Goal: Book appointment/travel/reservation

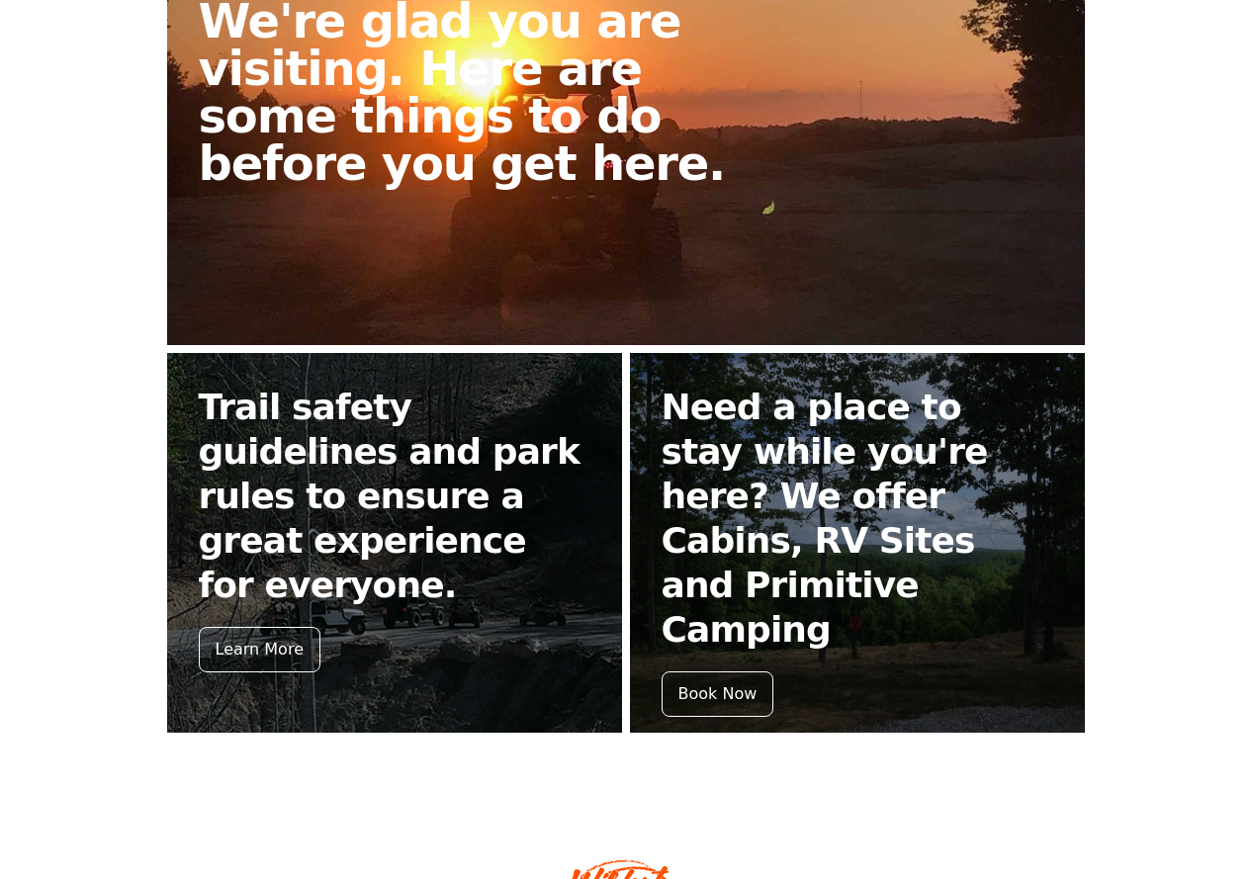
scroll to position [724, 0]
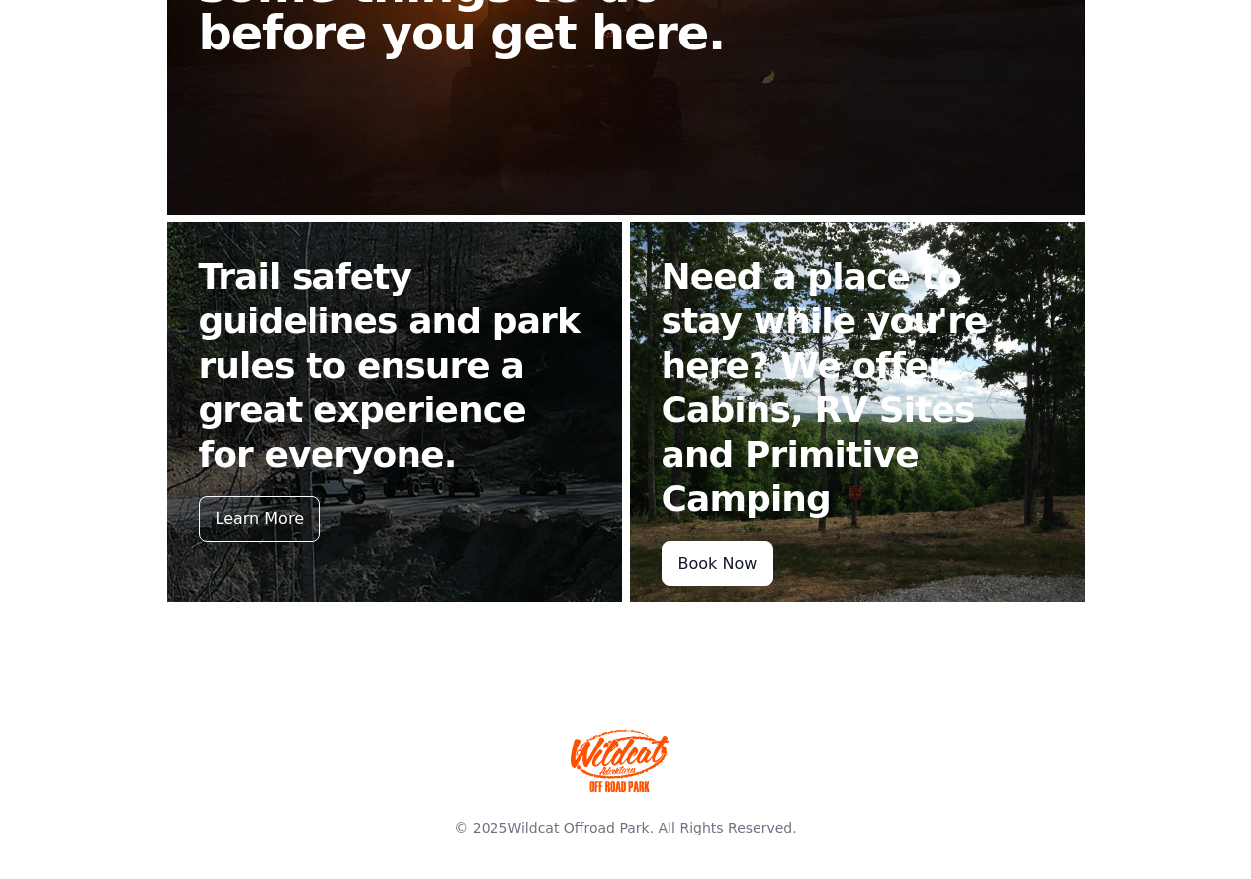
click at [702, 541] on div "Book Now" at bounding box center [717, 563] width 113 height 45
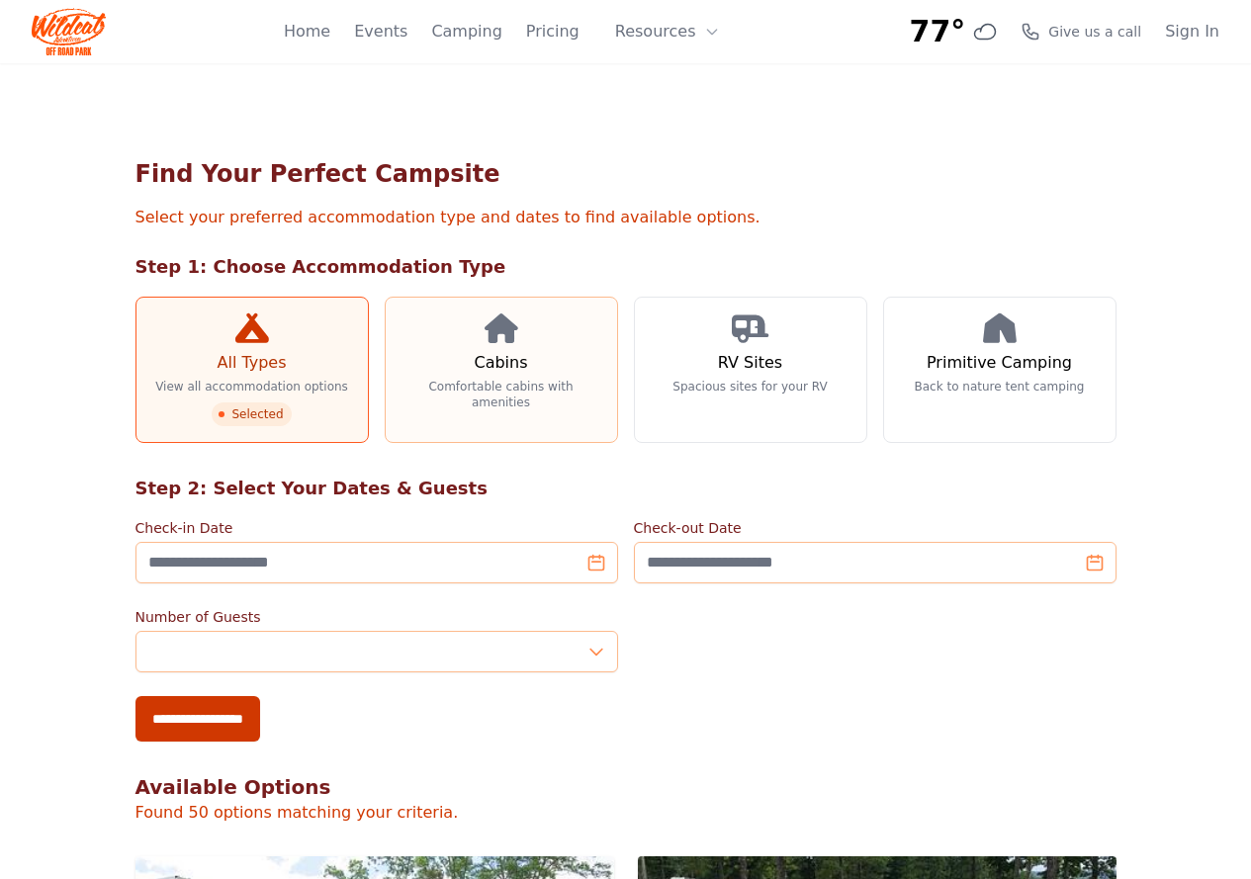
click at [474, 354] on h3 "Cabins" at bounding box center [500, 363] width 53 height 24
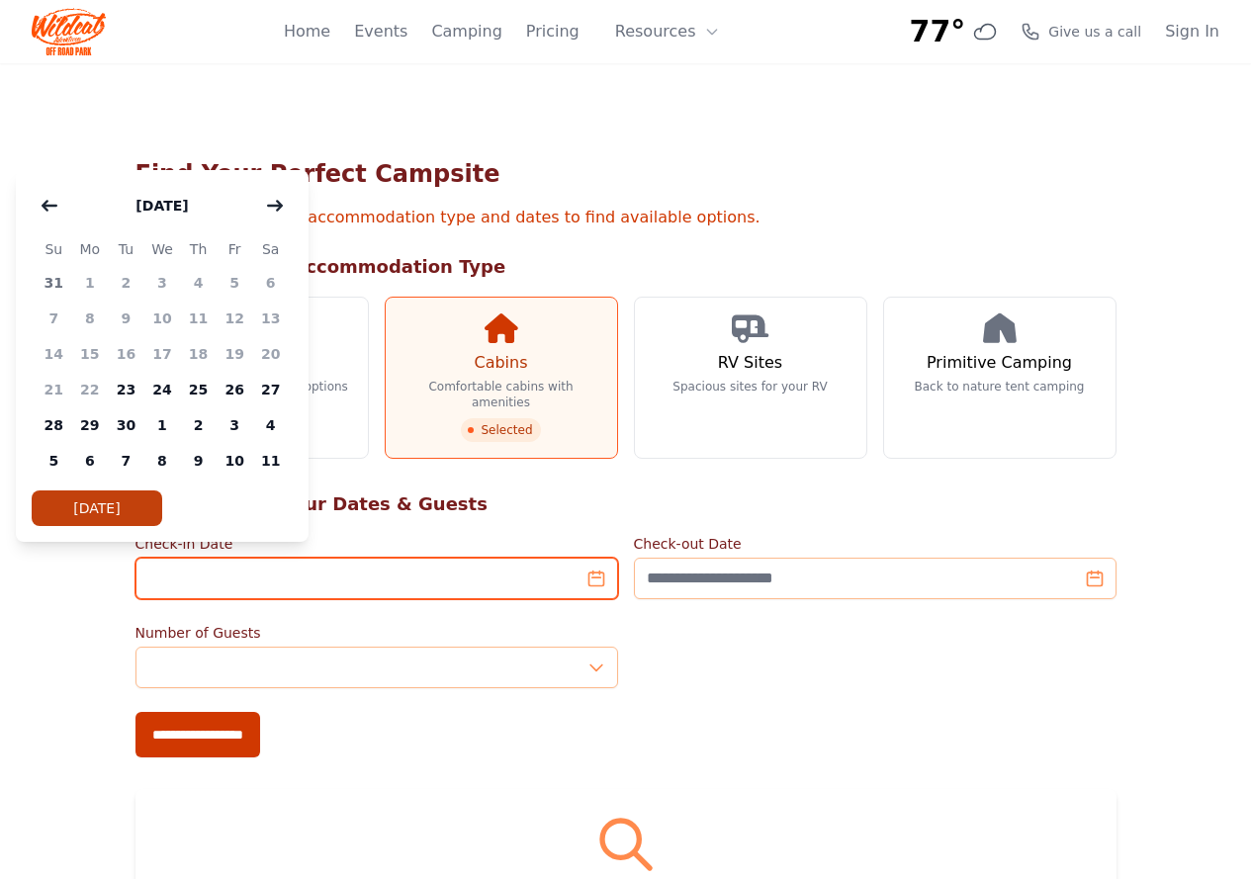
click at [598, 569] on input "Check-in Date" at bounding box center [376, 579] width 483 height 42
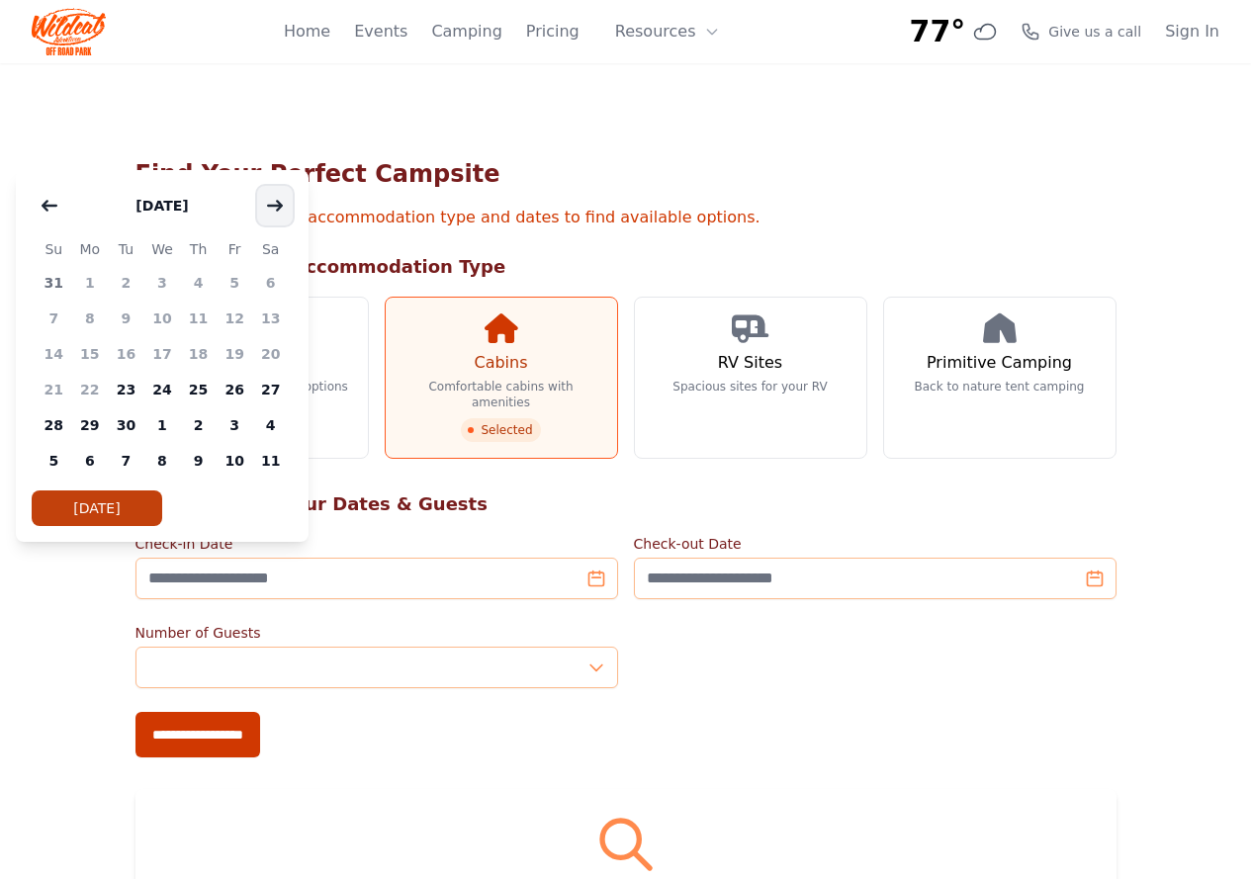
click at [276, 203] on icon "button" at bounding box center [275, 206] width 16 height 16
click at [233, 324] on span "7" at bounding box center [235, 319] width 37 height 36
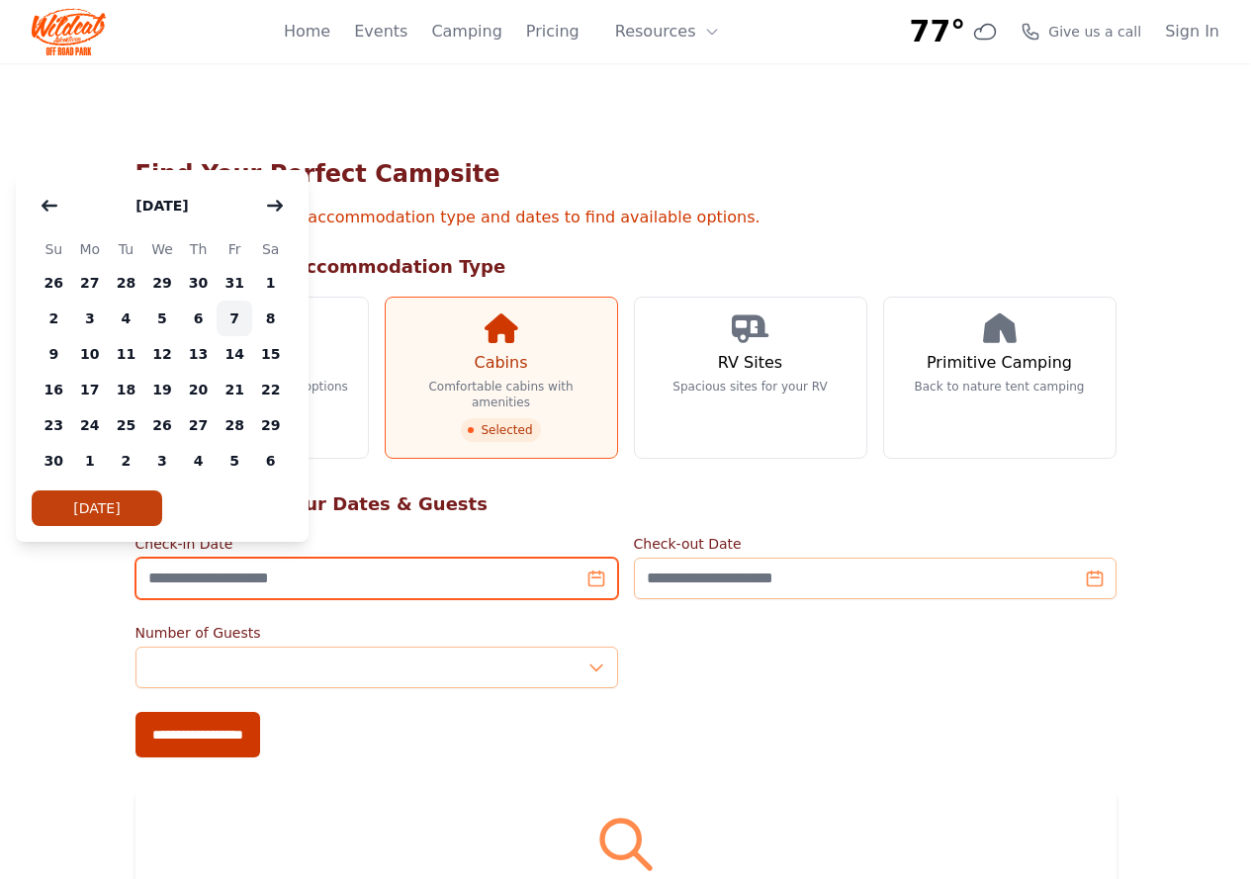
type input "**********"
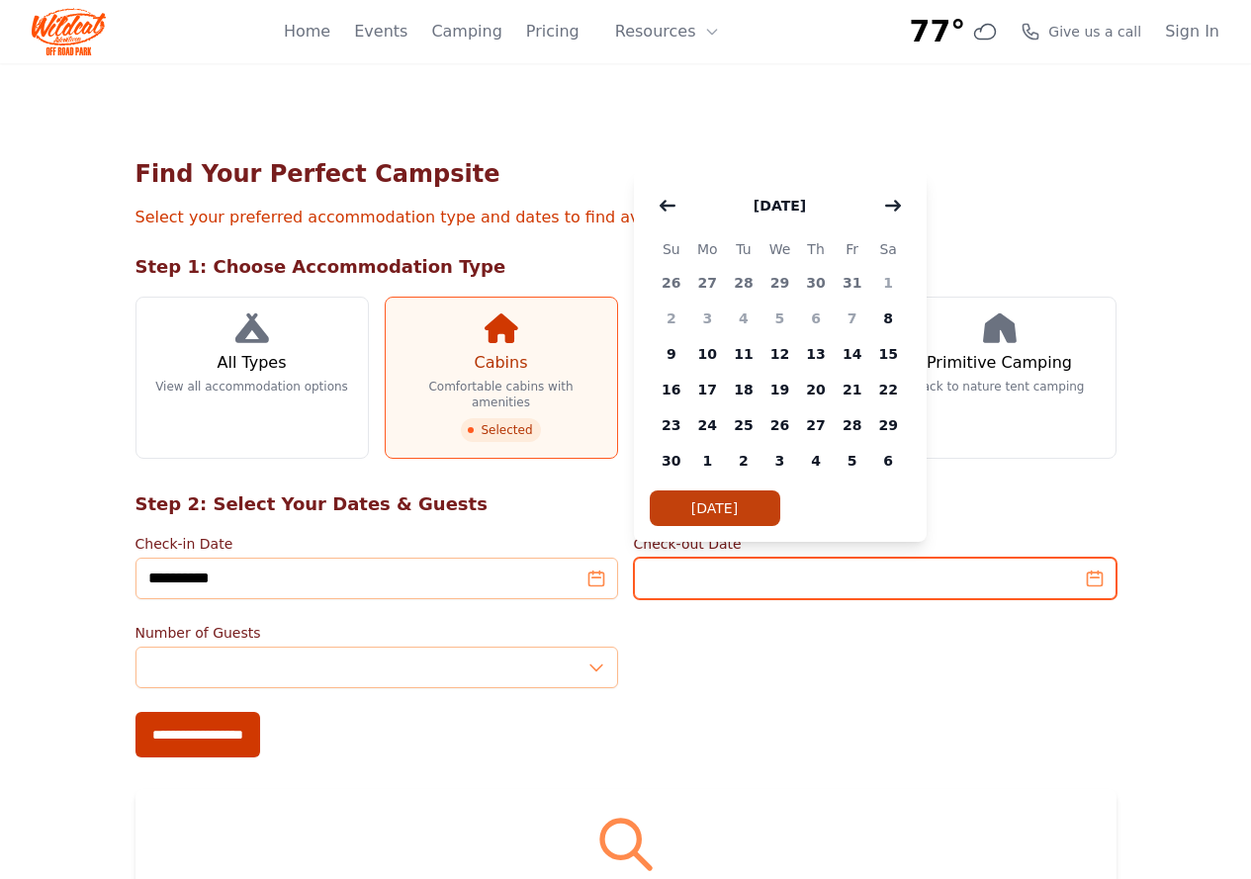
click at [921, 567] on input "Check-out Date" at bounding box center [875, 579] width 483 height 42
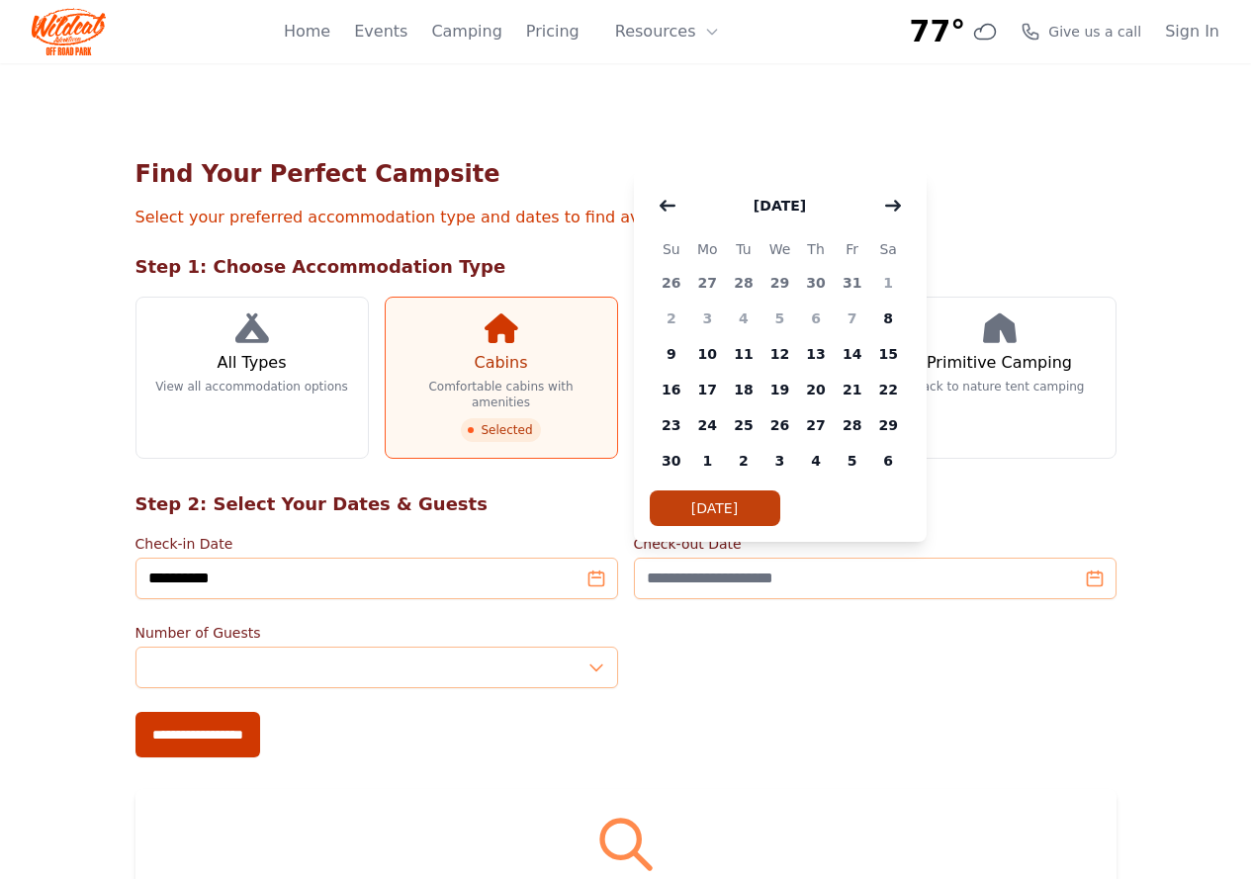
click at [663, 355] on span "9" at bounding box center [672, 354] width 37 height 36
type input "**********"
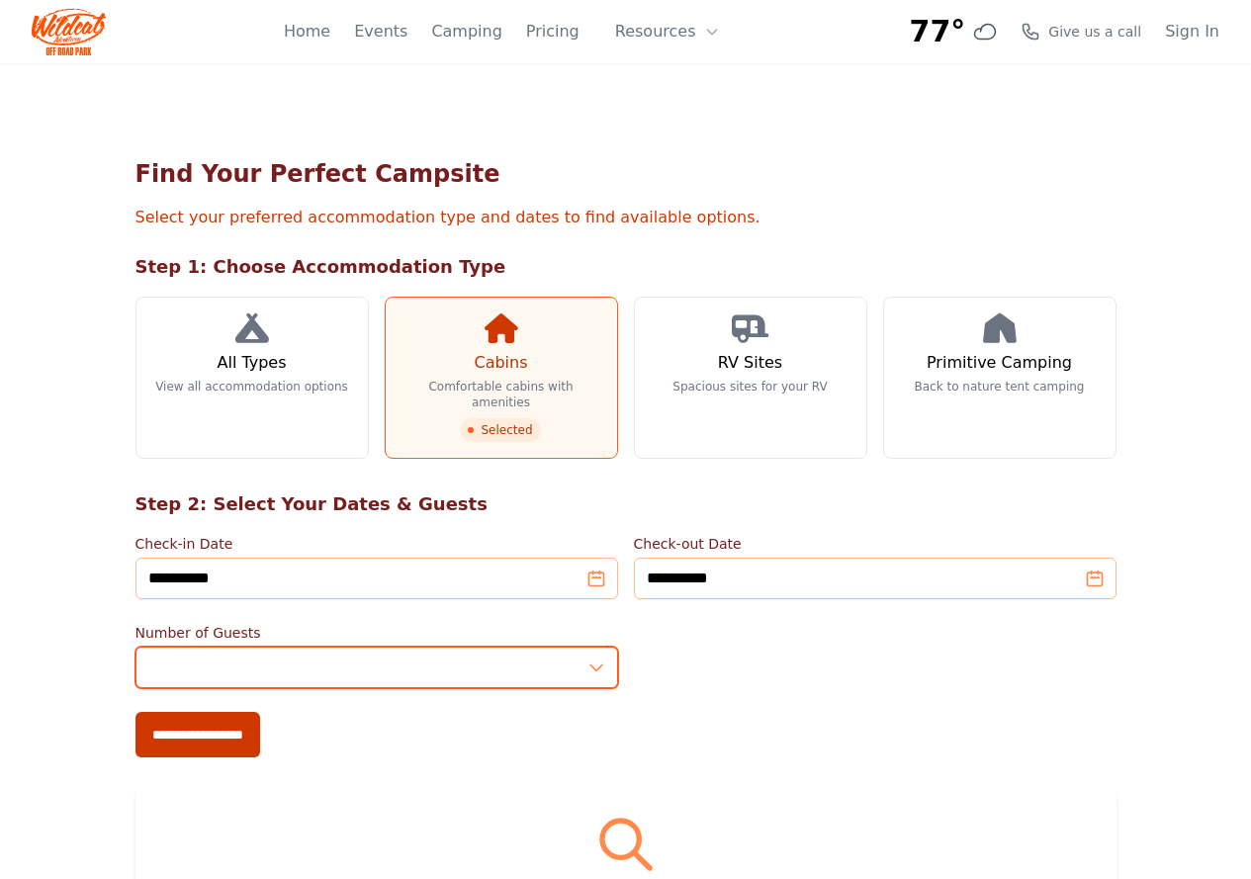
type input "*"
click at [598, 647] on input "*" at bounding box center [376, 668] width 483 height 42
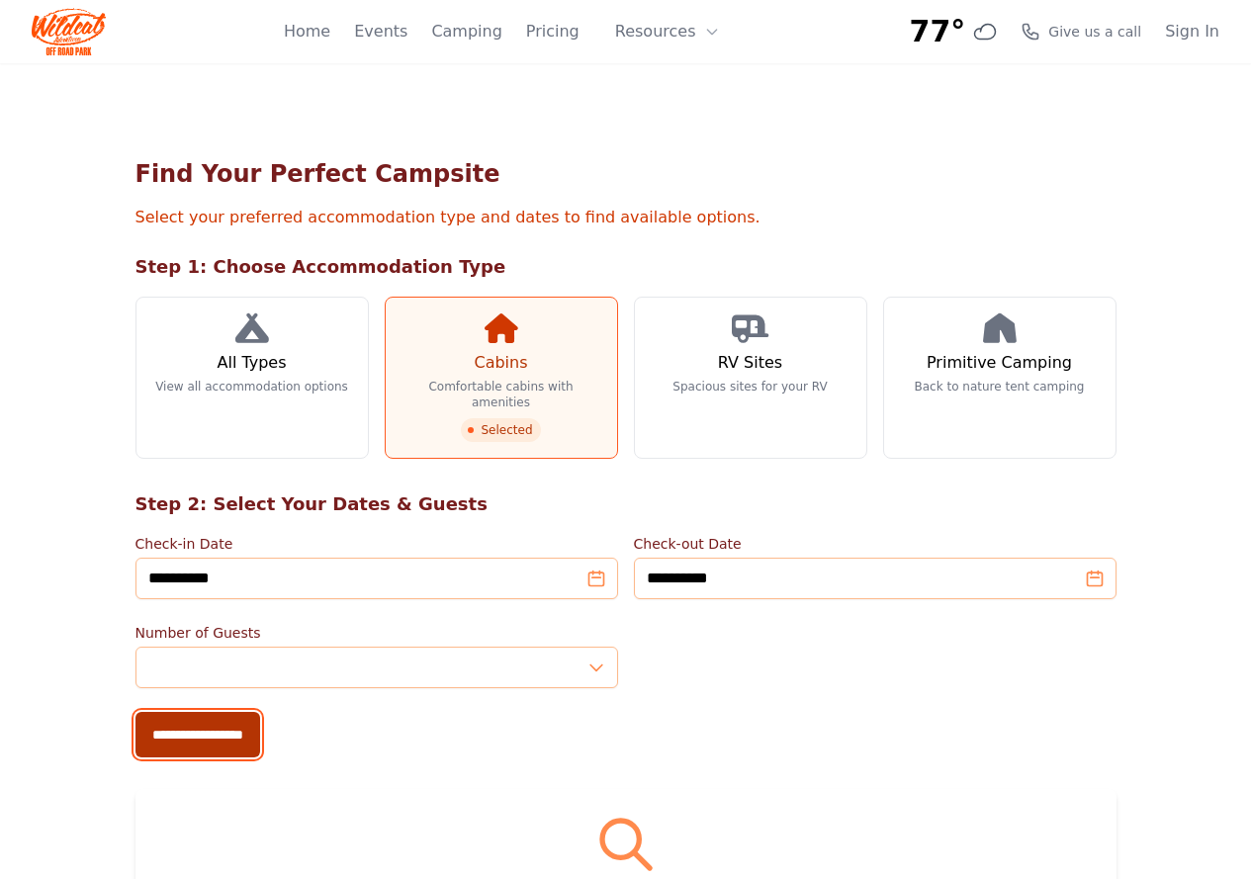
click at [135, 728] on input "**********" at bounding box center [197, 734] width 125 height 45
type input "**********"
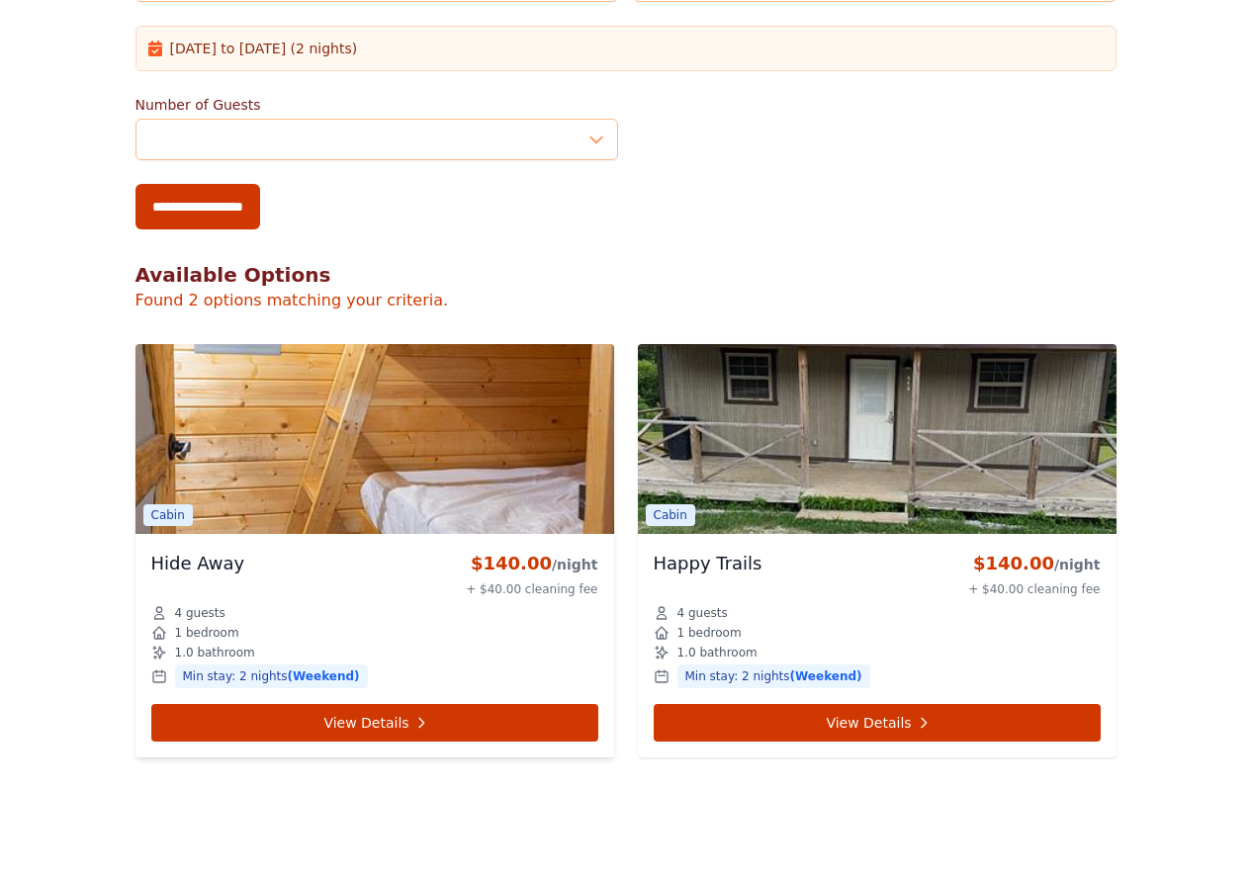
scroll to position [791, 0]
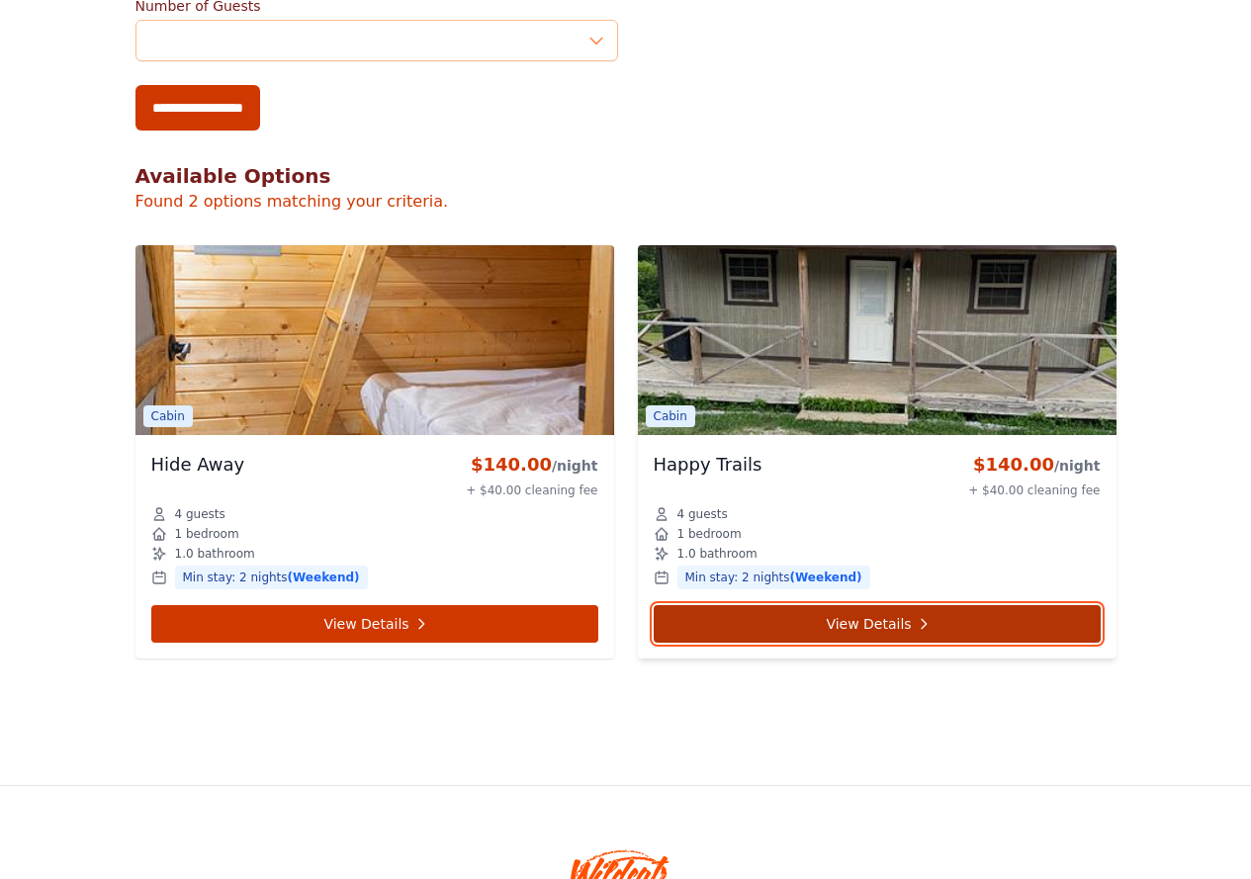
click at [654, 605] on link "View Details" at bounding box center [877, 624] width 447 height 38
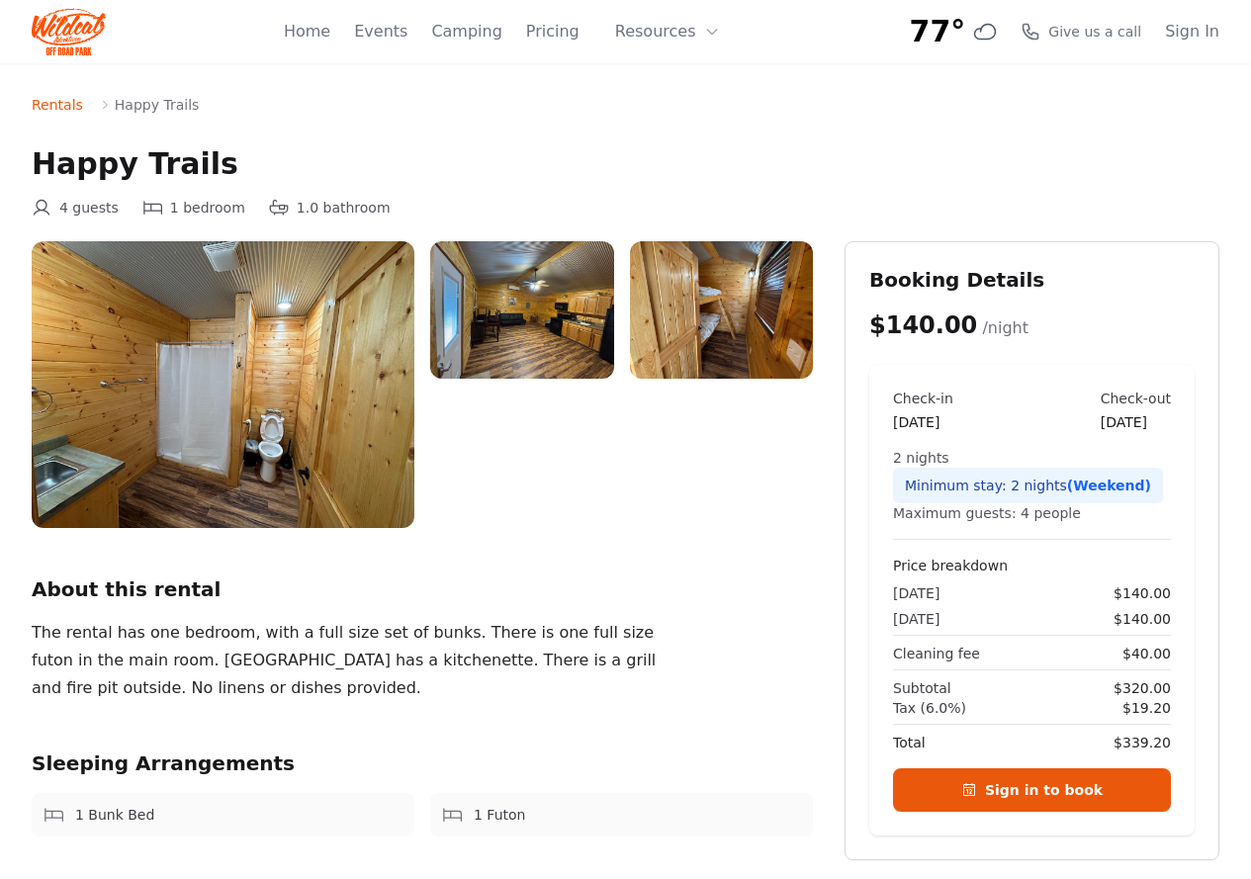
click at [295, 451] on img at bounding box center [223, 384] width 383 height 287
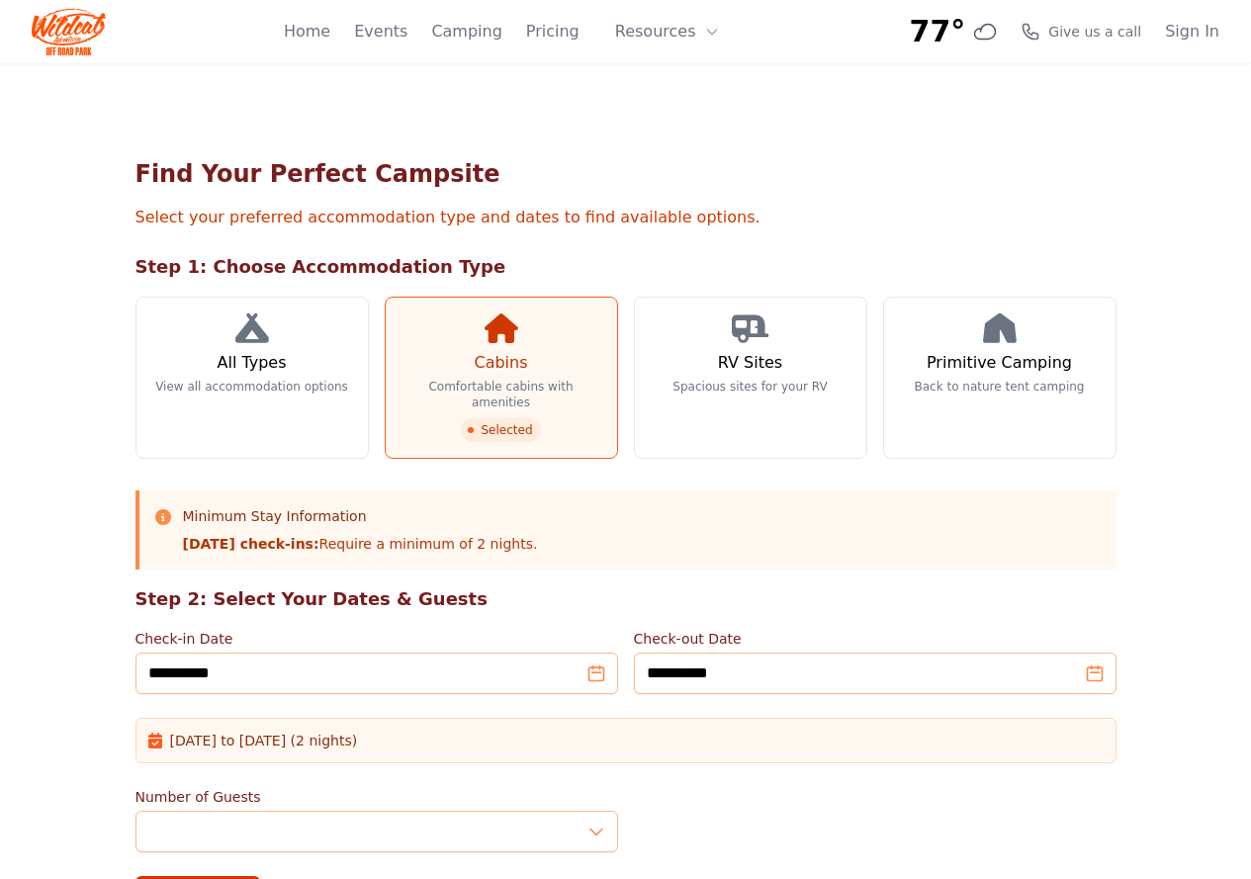
scroll to position [791, 0]
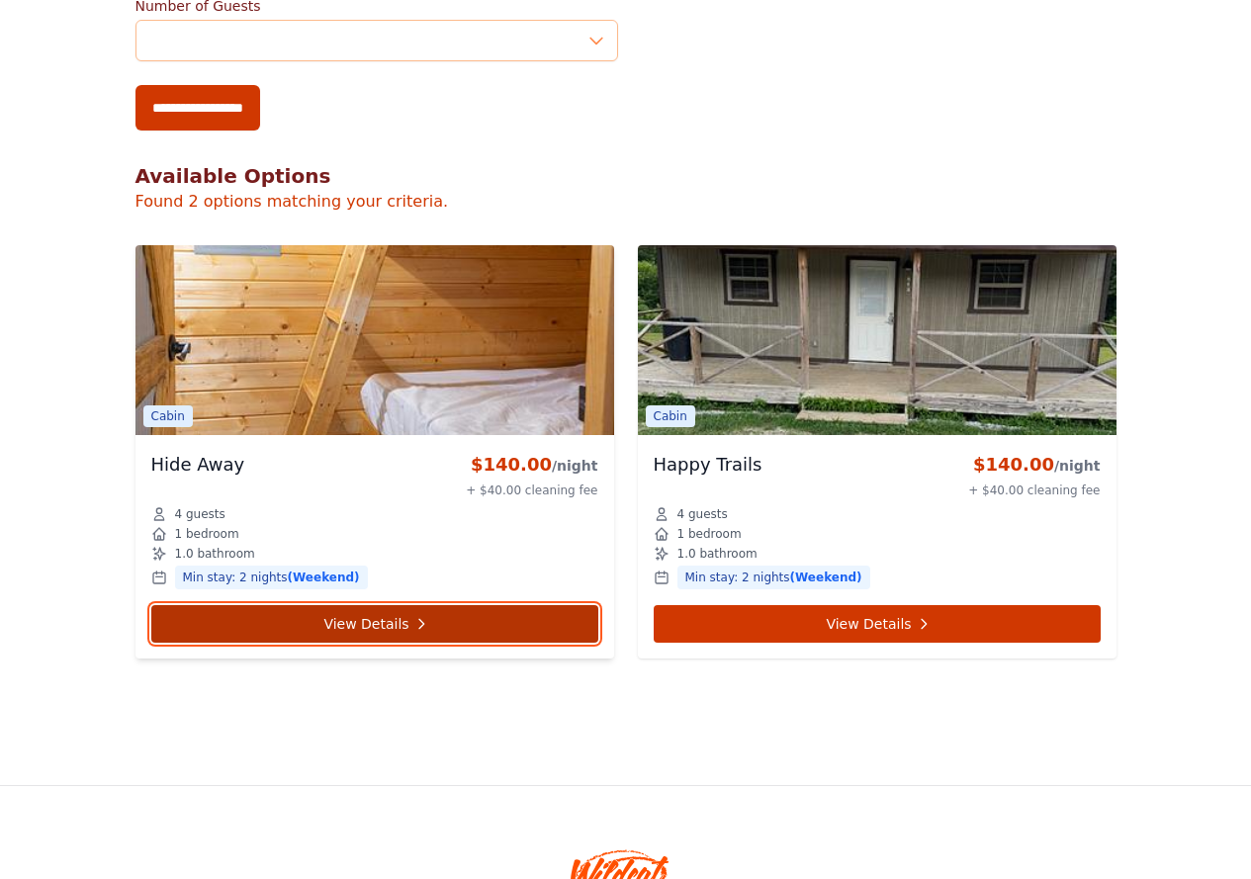
click at [413, 616] on icon at bounding box center [421, 624] width 16 height 16
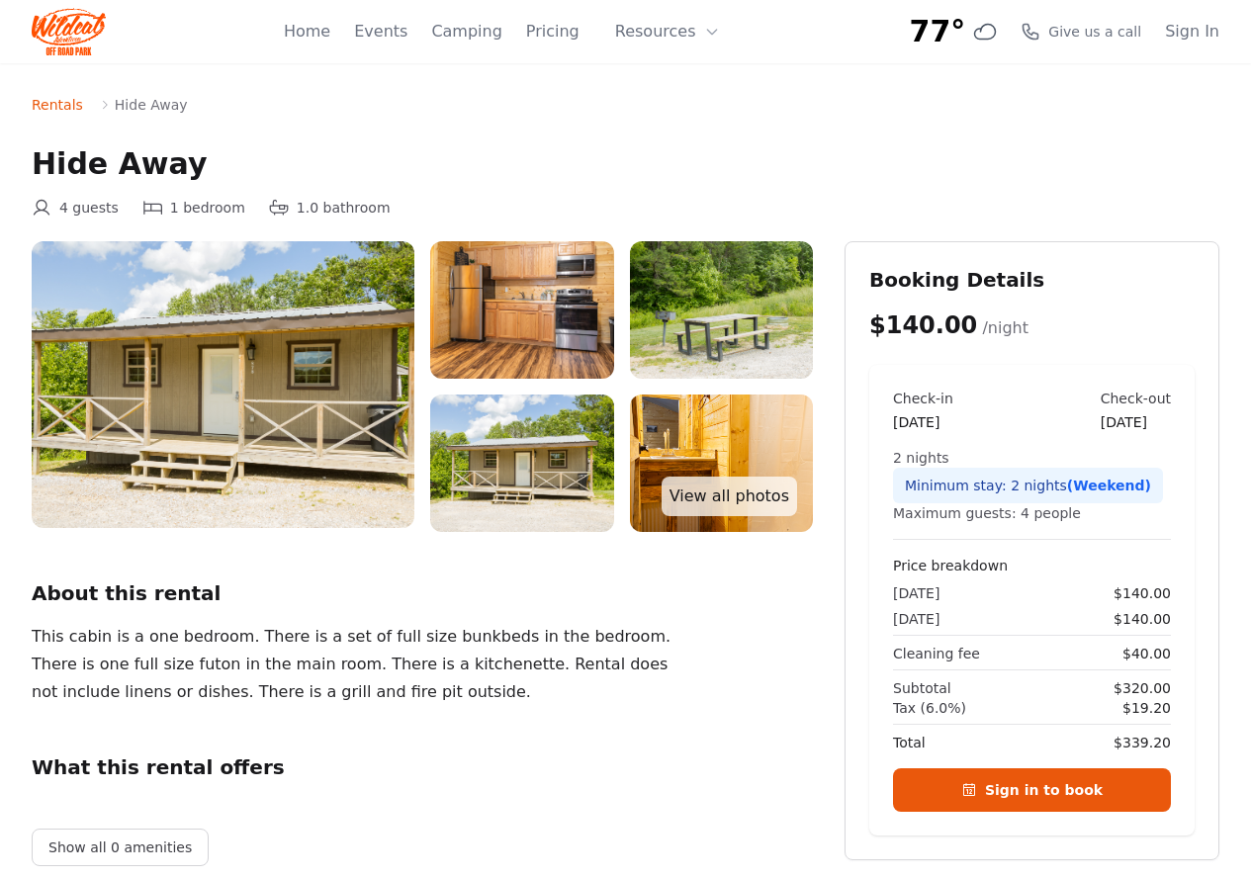
click at [220, 418] on img at bounding box center [223, 384] width 383 height 287
click at [495, 350] on img at bounding box center [522, 309] width 184 height 137
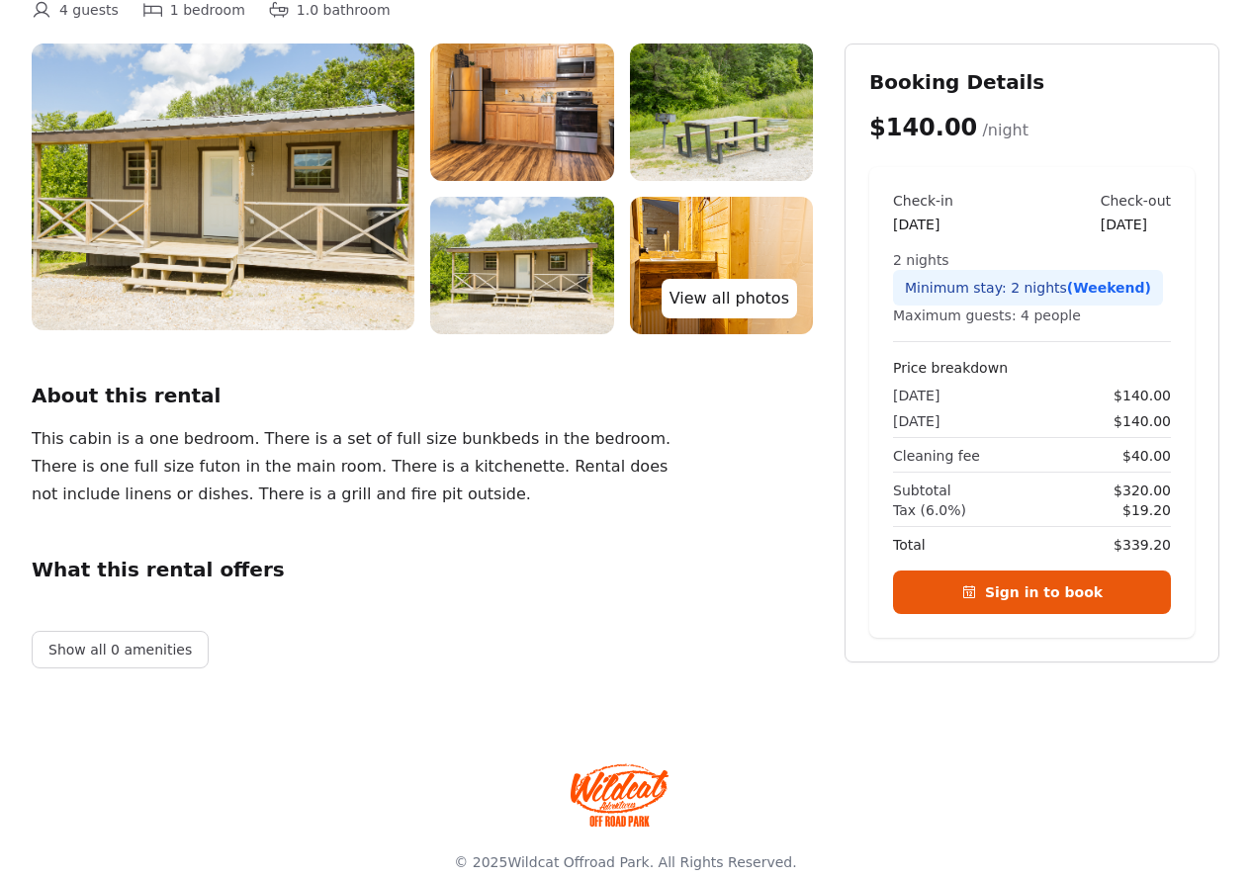
click at [744, 302] on link "View all photos" at bounding box center [728, 299] width 135 height 40
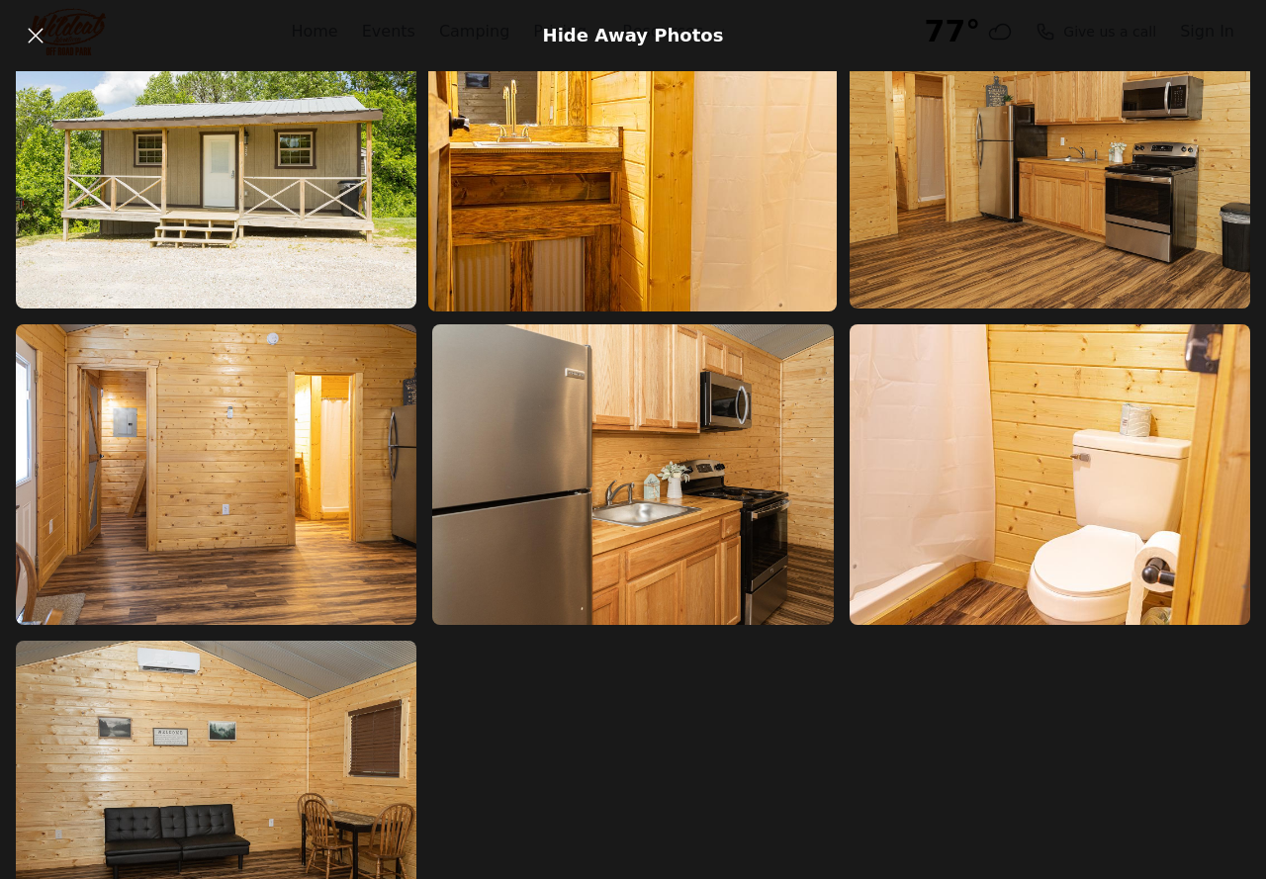
scroll to position [459, 0]
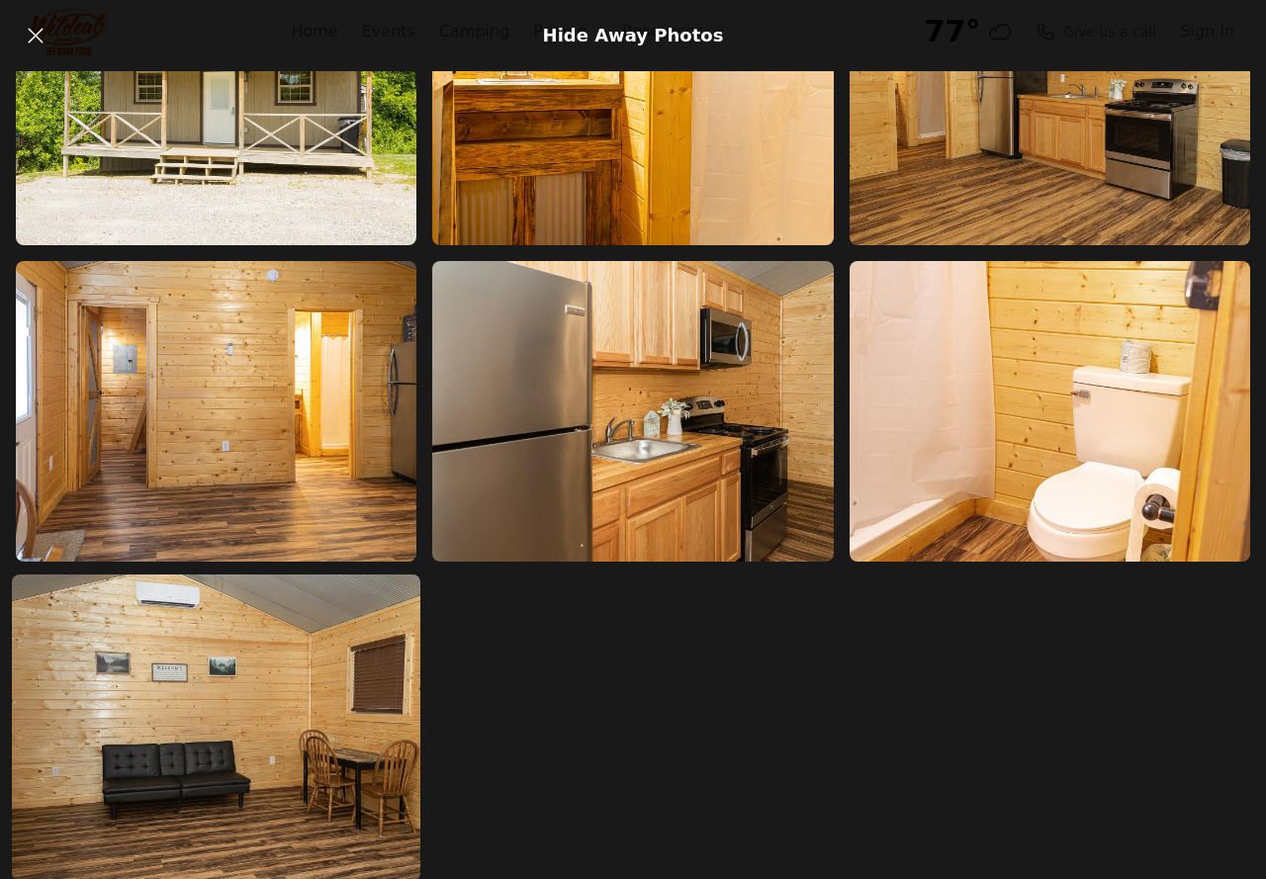
click at [240, 696] on img at bounding box center [216, 727] width 408 height 307
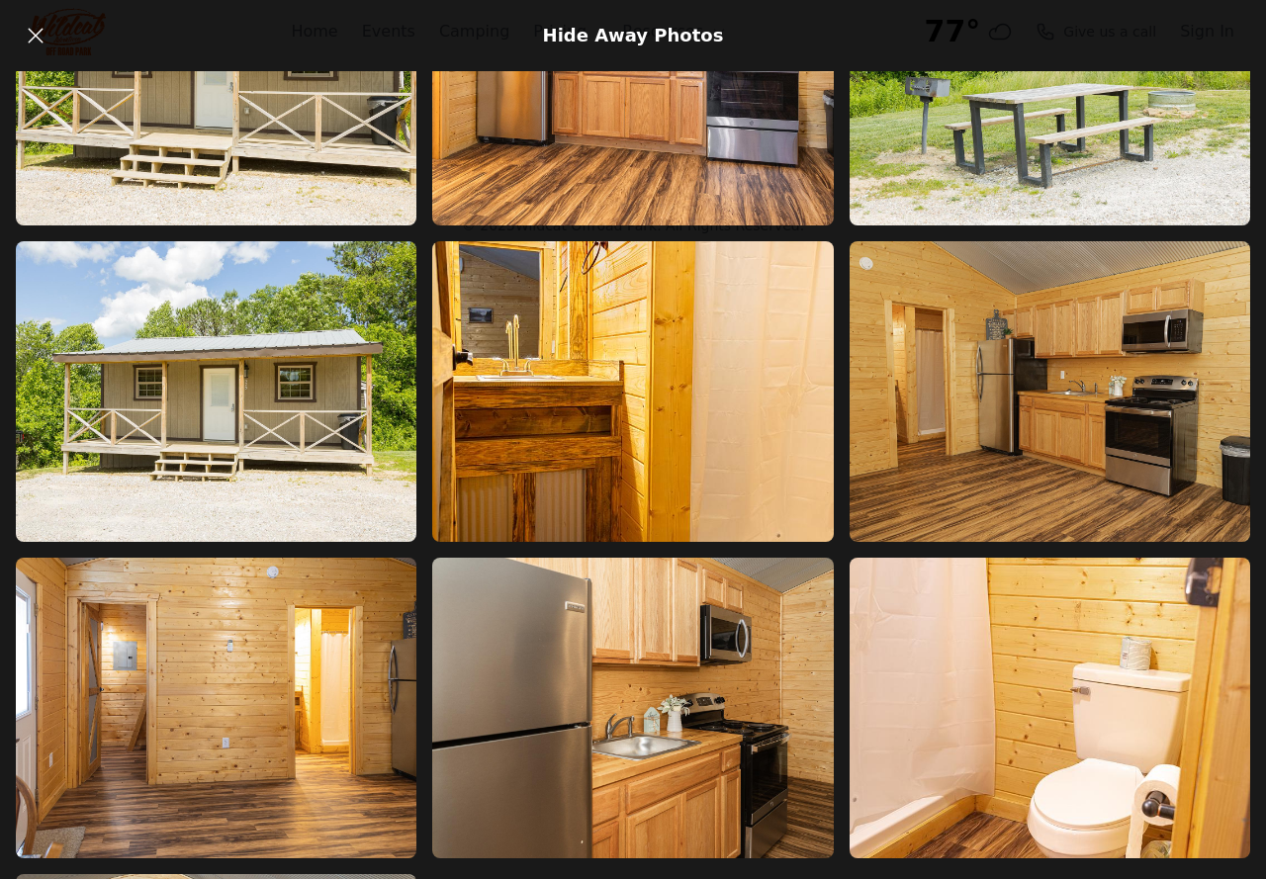
scroll to position [0, 0]
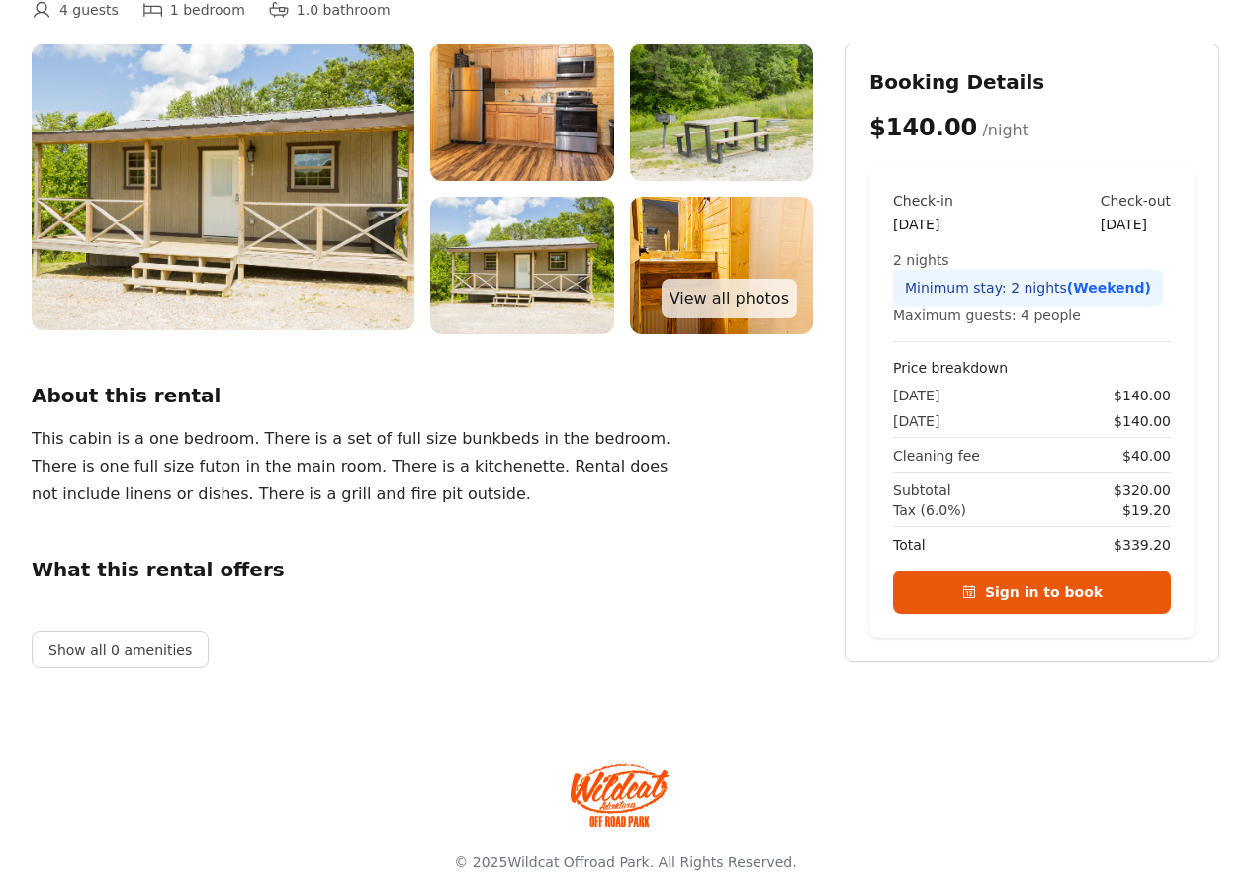
scroll to position [232, 0]
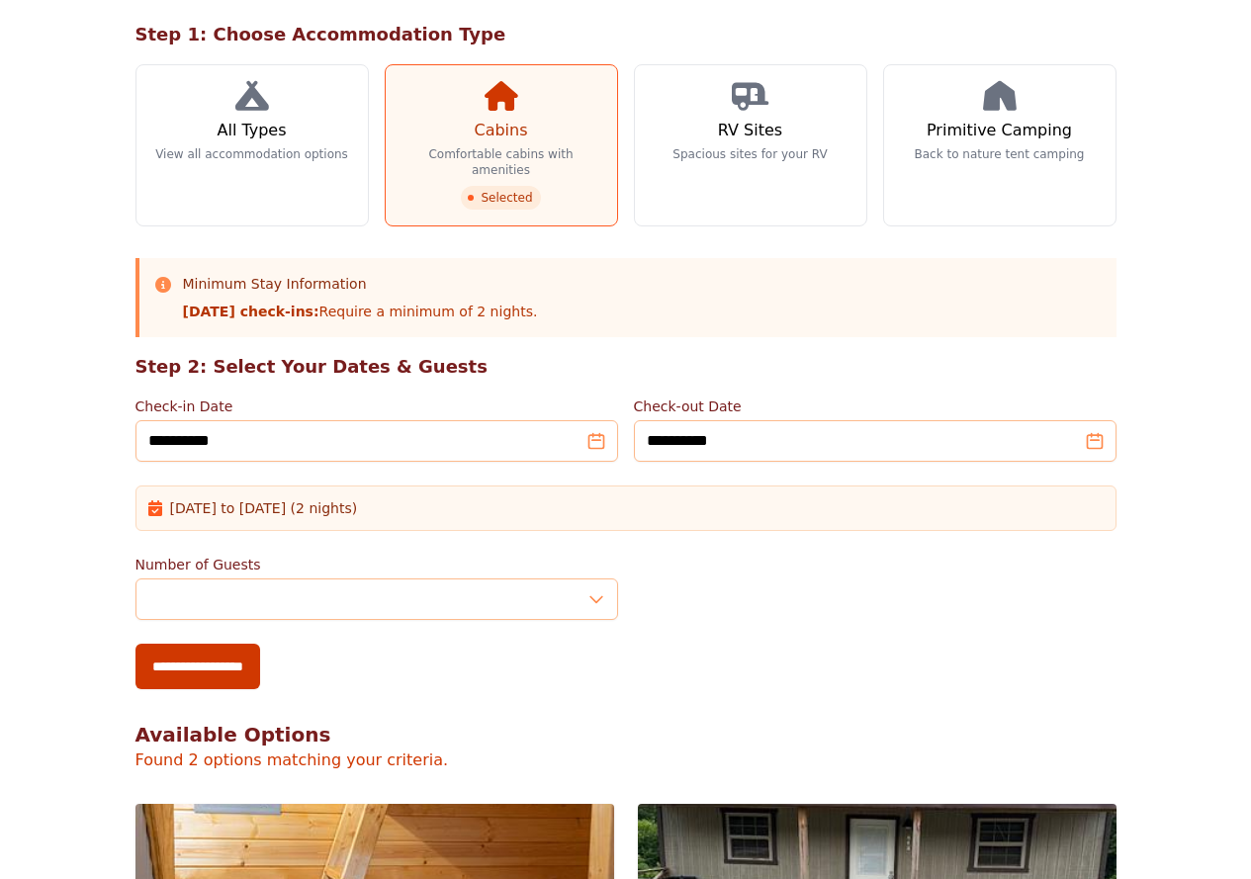
scroll to position [791, 0]
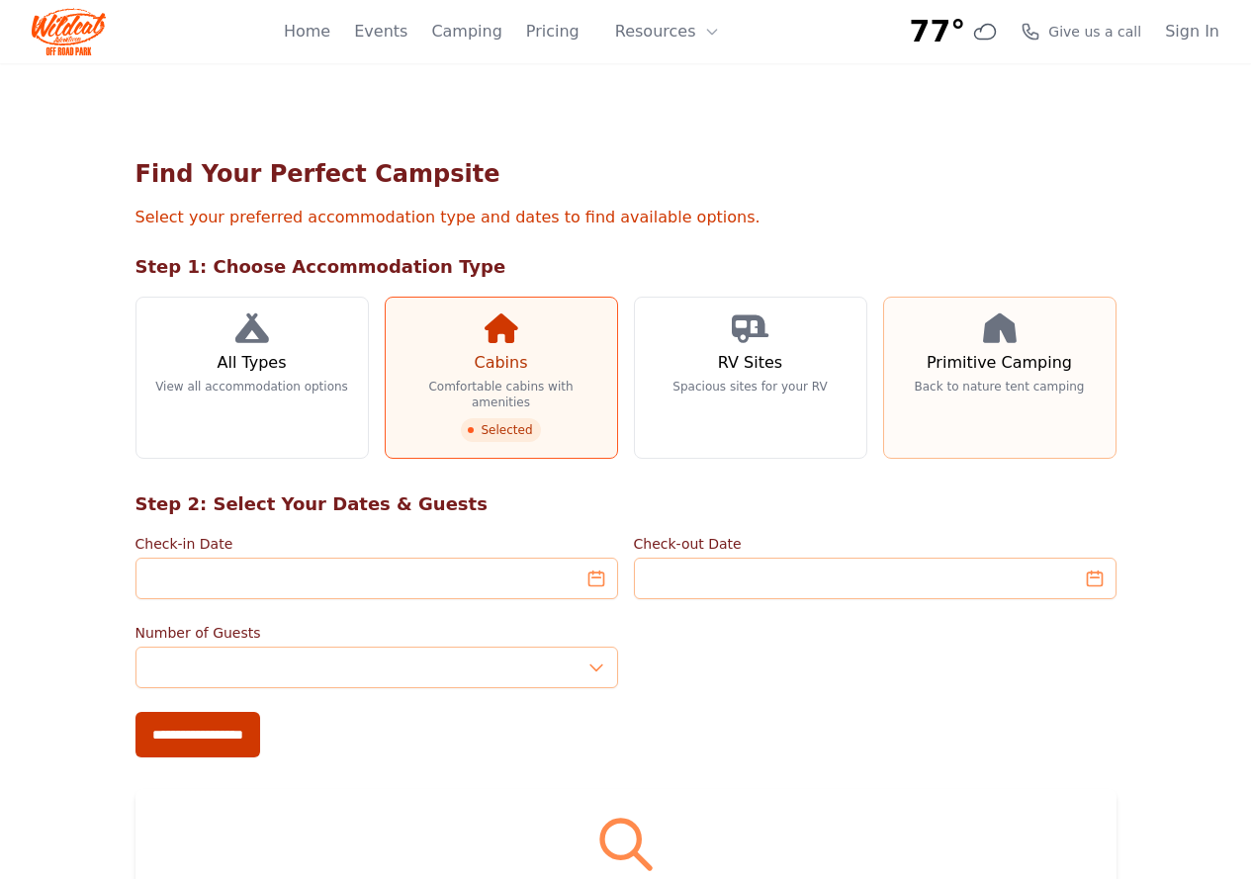
click at [1069, 367] on h3 "Primitive Camping" at bounding box center [998, 363] width 145 height 24
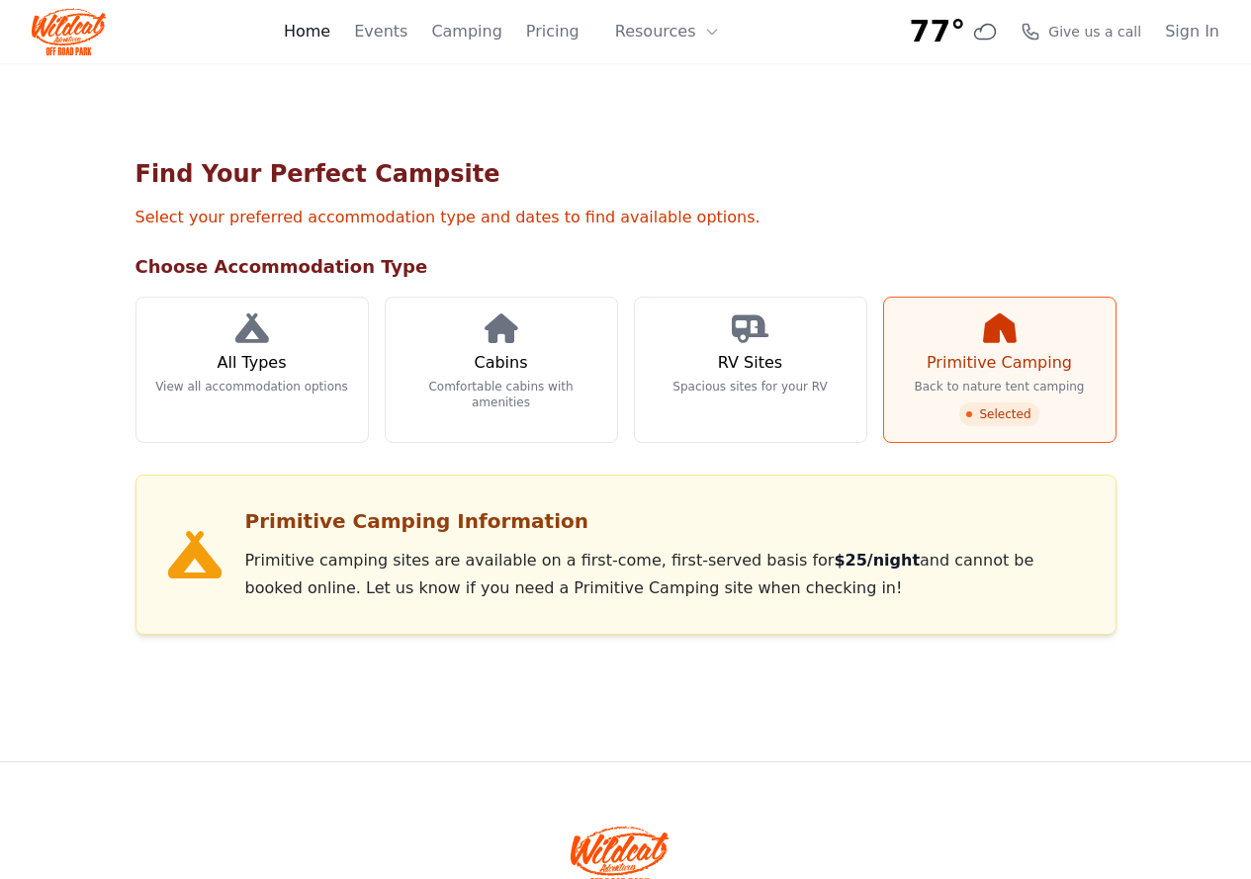
click at [330, 40] on link "Home" at bounding box center [307, 32] width 46 height 24
